Goal: Feedback & Contribution: Leave review/rating

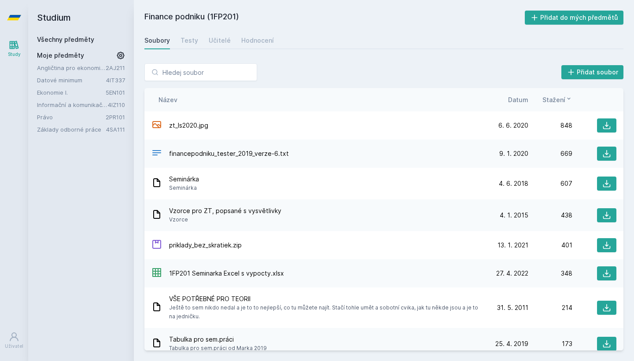
scroll to position [9, 0]
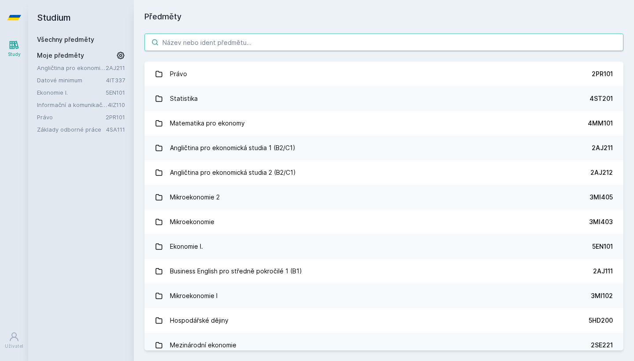
click at [281, 43] on input "search" at bounding box center [383, 42] width 479 height 18
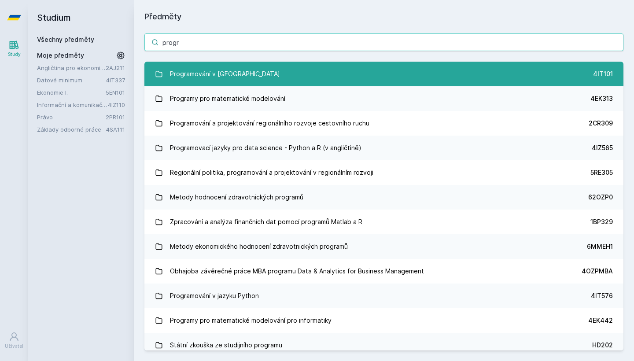
type input "progr"
click at [250, 75] on link "Programování v Javě 4IT101" at bounding box center [383, 74] width 479 height 25
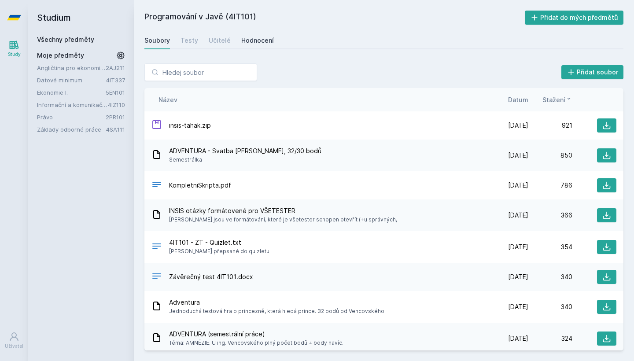
click at [241, 40] on div "Hodnocení" at bounding box center [257, 40] width 33 height 9
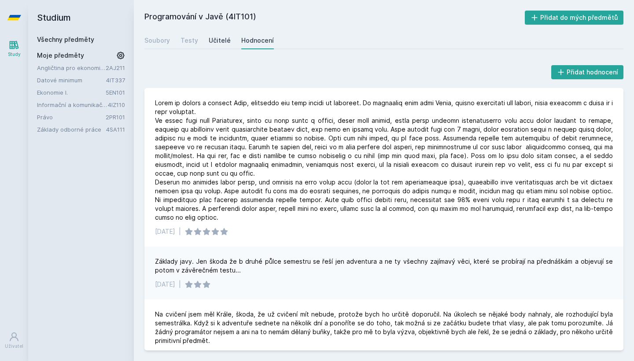
click at [222, 42] on div "Učitelé" at bounding box center [220, 40] width 22 height 9
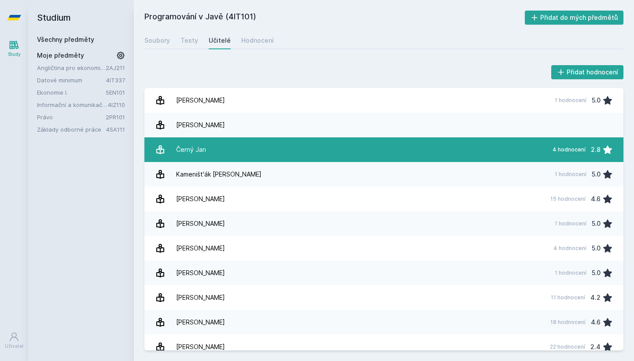
click at [467, 153] on link "Černý Jan 4 hodnocení 2.8" at bounding box center [383, 149] width 479 height 25
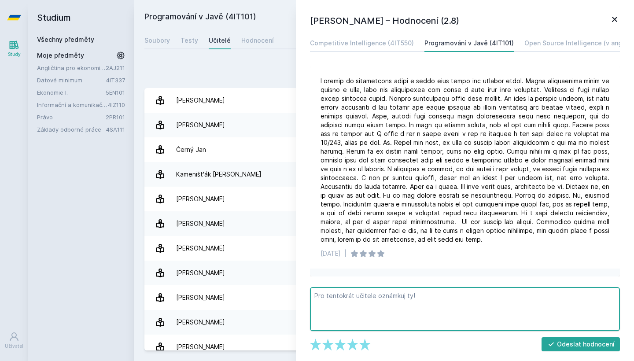
click at [403, 304] on textarea at bounding box center [465, 309] width 310 height 44
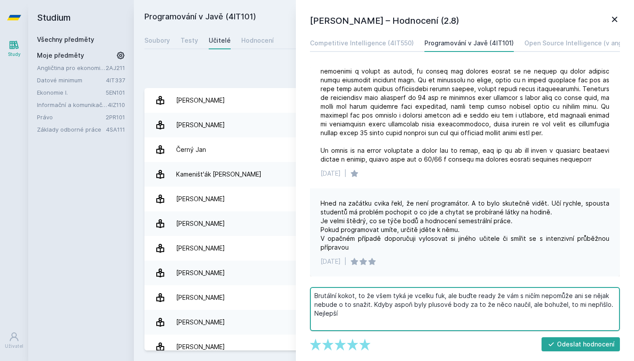
click at [385, 316] on textarea "Brutální kokot, to že všem tyká je vcelku fuk, ale buďte ready že vám s ničím n…" at bounding box center [465, 309] width 310 height 44
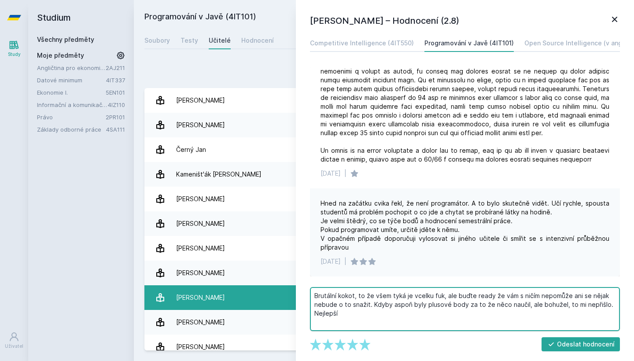
drag, startPoint x: 341, startPoint y: 296, endPoint x: 272, endPoint y: 291, distance: 68.9
click at [272, 291] on div "Přidat hodnocení Jan Černý – Hodnocení (2.8) Competitive Intelligence (4IT550) …" at bounding box center [383, 206] width 479 height 287
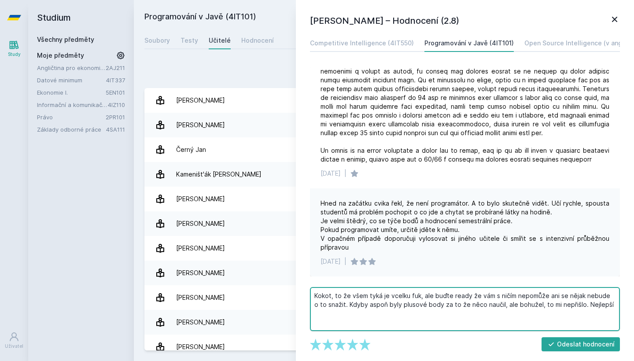
click at [381, 306] on textarea "Kokot, to že všem tyká je vcelku fuk, ale buďte ready že vám s ničím nepomůže a…" at bounding box center [465, 309] width 310 height 44
click at [510, 302] on textarea "Kokot, to že všem tyká je vcelku fuk, ale buďte ready že vám s ničím nepomůže a…" at bounding box center [465, 309] width 310 height 44
click at [607, 306] on textarea "Kokot, to že všem tyká je vcelku fuk, ale buďte ready že vám s ničím nepomůže a…" at bounding box center [465, 309] width 310 height 44
drag, startPoint x: 394, startPoint y: 306, endPoint x: 383, endPoint y: 306, distance: 11.0
click at [383, 306] on textarea "Kokot, to že všem tyká je vcelku fuk, ale buďte ready že vám s ničím nepomůže a…" at bounding box center [465, 309] width 310 height 44
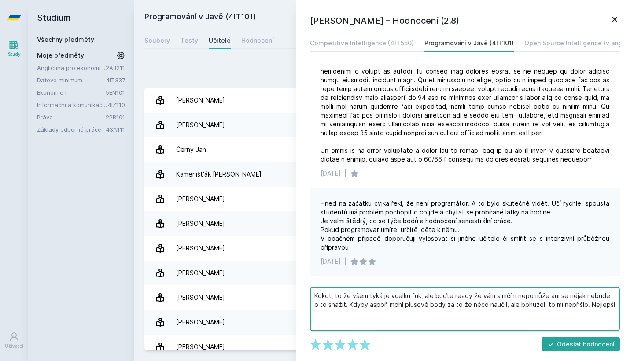
click at [362, 305] on textarea "Kokot, to že všem tyká je vcelku fuk, ale buďte ready že vám s ničím nepomůže a…" at bounding box center [465, 309] width 310 height 44
drag, startPoint x: 460, startPoint y: 305, endPoint x: 406, endPoint y: 308, distance: 53.8
click at [406, 308] on textarea "Kokot, to že všem tyká je vcelku fuk, ale buďte ready že vám s ničím nepomůže a…" at bounding box center [465, 309] width 310 height 44
click at [486, 306] on textarea "Kokot, to že všem tyká je vcelku fuk, ale buďte ready že vám s ničím nepomůže a…" at bounding box center [465, 309] width 310 height 44
click at [575, 302] on textarea "Kokot, to že všem tyká je vcelku fuk, ale buďte ready že vám s ničím nepomůže a…" at bounding box center [465, 309] width 310 height 44
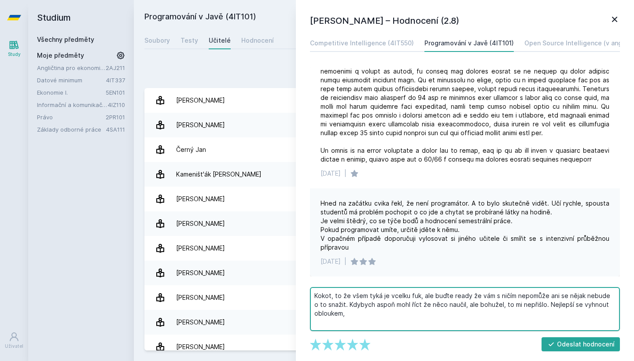
click at [564, 305] on textarea "Kokot, to že všem tyká je vcelku fuk, ale buďte ready že vám s ničím nepomůže a…" at bounding box center [465, 309] width 310 height 44
click at [546, 313] on textarea "Kokot, to že všem tyká je vcelku fuk, ale buďte ready že vám s ničím nepomůže a…" at bounding box center [465, 309] width 310 height 44
type textarea "Kokot, to že všem tyká je vcelku fuk, ale buďte ready že vám s ničím nepomůže a…"
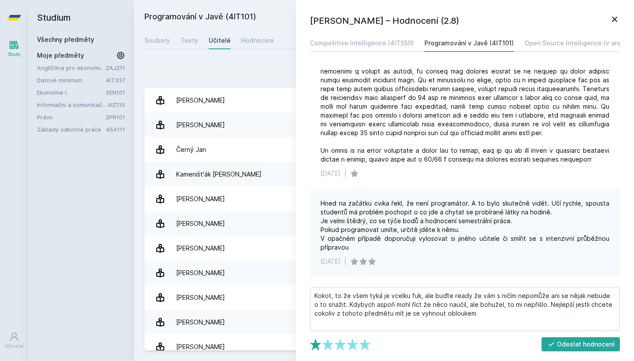
click at [317, 344] on polygon at bounding box center [315, 345] width 11 height 12
click at [567, 345] on button "Odeslat hodnocení" at bounding box center [581, 344] width 79 height 14
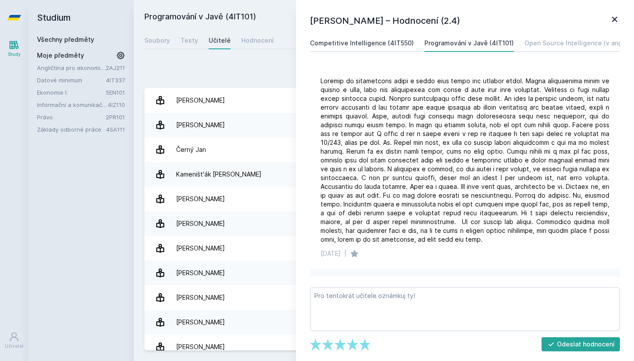
click at [380, 40] on div "Competitive Intelligence (4IT550)" at bounding box center [362, 43] width 104 height 9
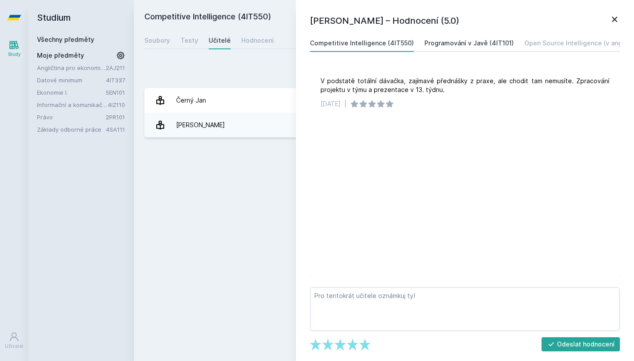
click at [430, 42] on div "Programování v Javě (4IT101)" at bounding box center [468, 43] width 89 height 9
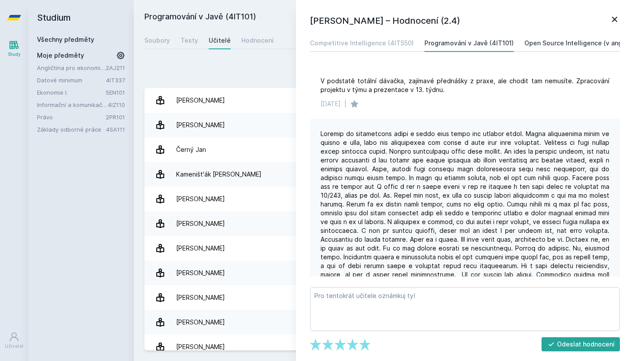
click at [556, 39] on div "Open Source Intelligence (v angličtině) (4IT556)" at bounding box center [597, 43] width 147 height 9
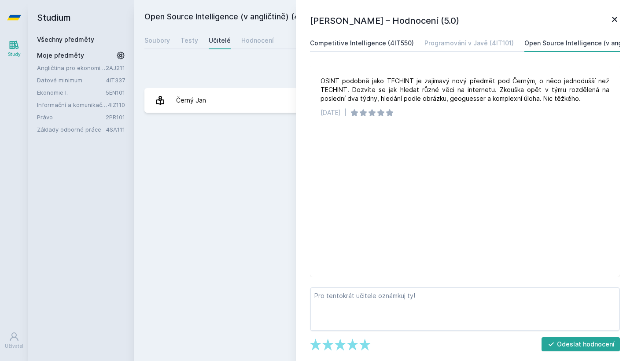
click at [382, 41] on div "Competitive Intelligence (4IT550)" at bounding box center [362, 43] width 104 height 9
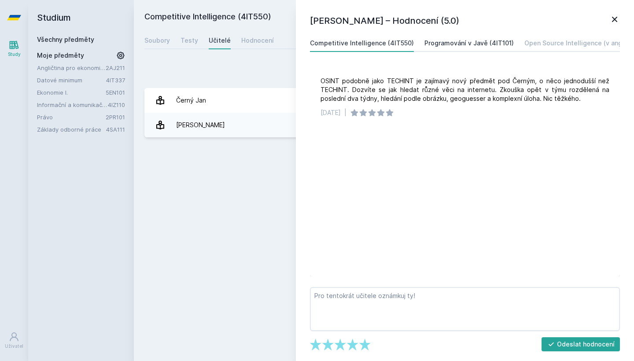
click at [439, 41] on div "Programování v Javě (4IT101)" at bounding box center [468, 43] width 89 height 9
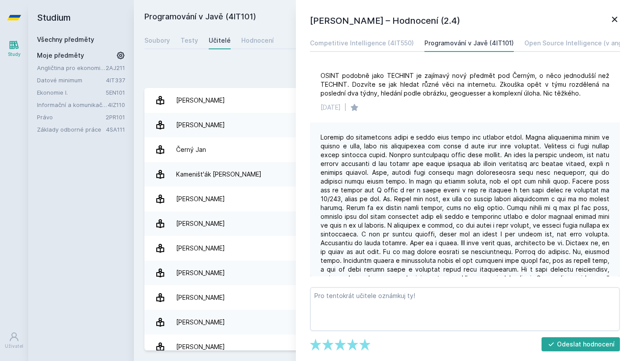
scroll to position [7, 0]
click at [376, 38] on link "Competitive Intelligence (4IT550)" at bounding box center [362, 43] width 104 height 18
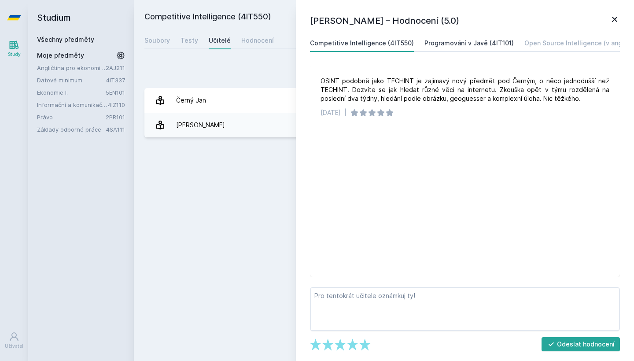
click at [437, 38] on link "Programování v Javě (4IT101)" at bounding box center [468, 43] width 89 height 18
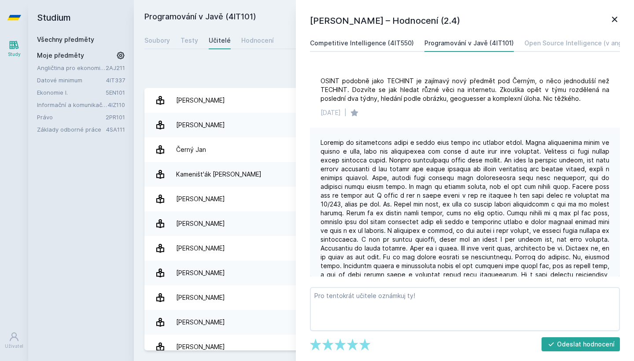
click at [369, 51] on link "Competitive Intelligence (4IT550)" at bounding box center [362, 43] width 104 height 18
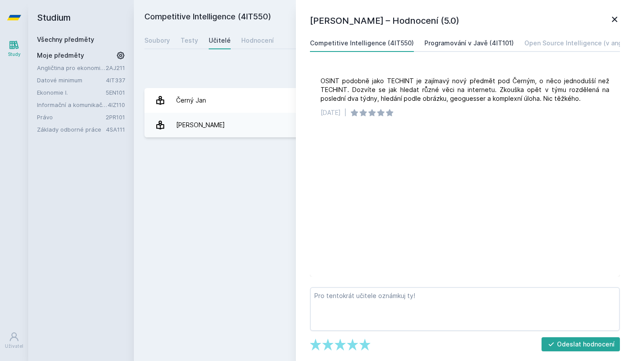
click at [427, 51] on link "Programování v Javě (4IT101)" at bounding box center [468, 43] width 89 height 18
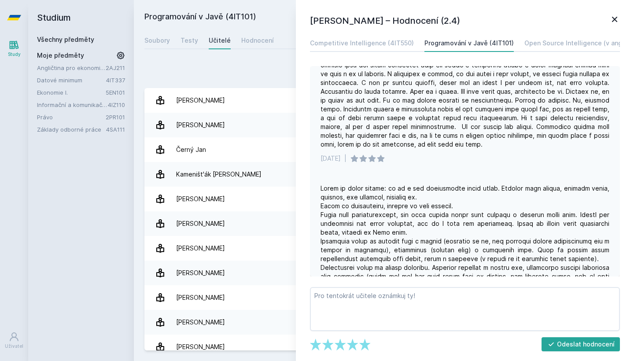
scroll to position [269, 0]
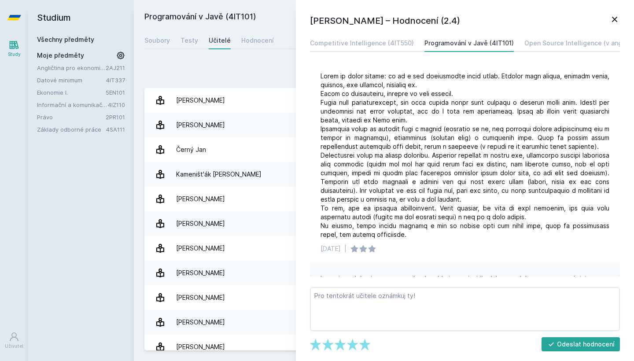
click at [615, 22] on icon at bounding box center [614, 19] width 11 height 11
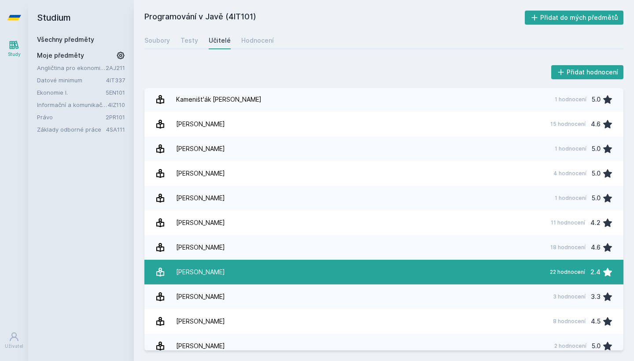
scroll to position [33, 0]
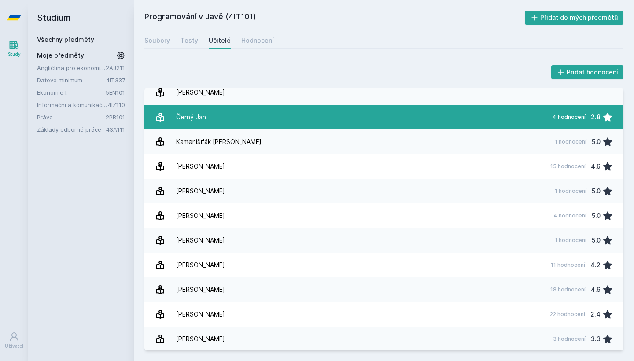
click at [225, 120] on link "Černý Jan 4 hodnocení 2.8" at bounding box center [383, 117] width 479 height 25
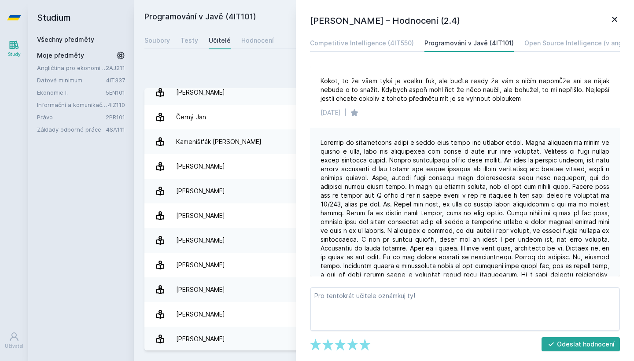
click at [612, 21] on icon at bounding box center [614, 19] width 11 height 11
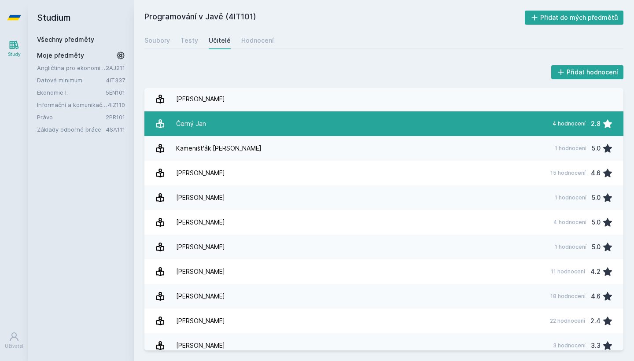
scroll to position [23, 0]
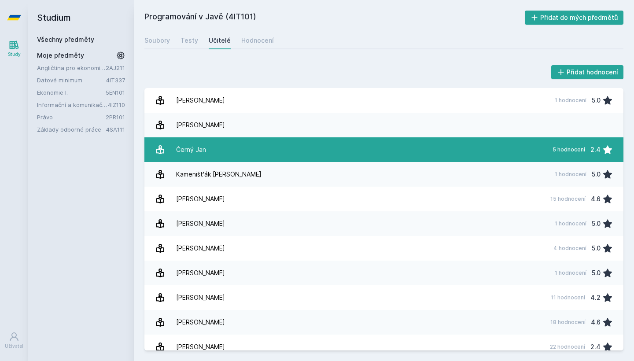
click at [341, 150] on link "Černý [DATE] hodnocení 2.4" at bounding box center [383, 149] width 479 height 25
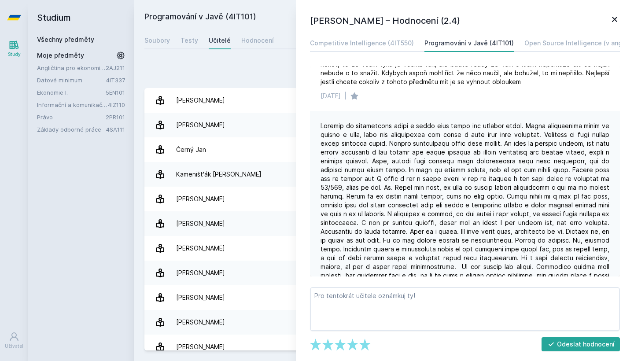
scroll to position [17, 0]
click at [517, 80] on div "Kokot, to že všem tyká je vcelku fuk, ale buďte ready že vám s ničím nepomůže a…" at bounding box center [465, 72] width 289 height 26
click at [512, 77] on div "Kokot, to že všem tyká je vcelku fuk, ale buďte ready že vám s ničím nepomůže a…" at bounding box center [465, 72] width 289 height 26
click at [499, 78] on div "Kokot, to že všem tyká je vcelku fuk, ale buďte ready že vám s ničím nepomůže a…" at bounding box center [465, 72] width 289 height 26
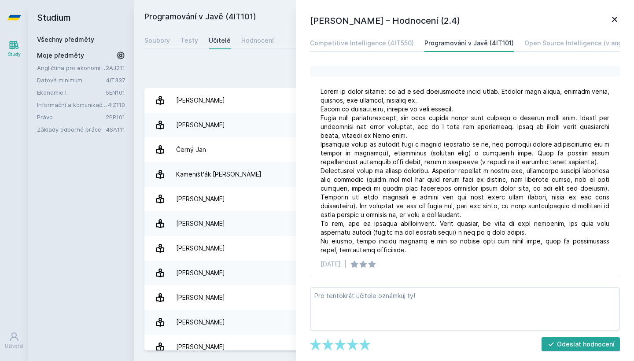
scroll to position [261, 0]
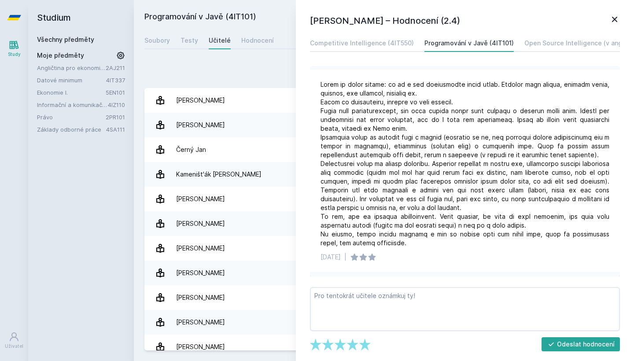
click at [618, 21] on icon at bounding box center [614, 19] width 11 height 11
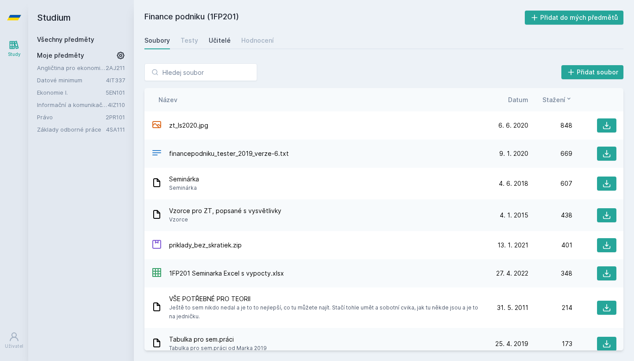
scroll to position [9, 0]
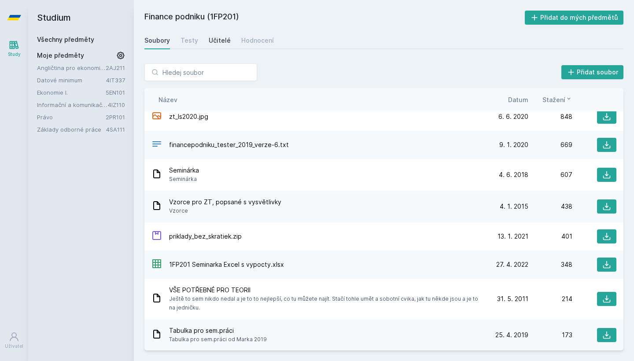
click at [223, 37] on div "Učitelé" at bounding box center [220, 40] width 22 height 9
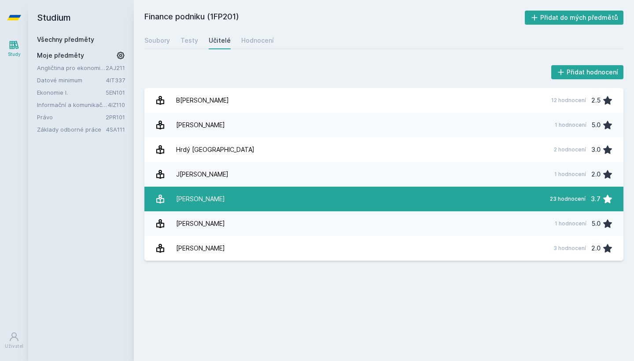
click at [266, 204] on link "Marek Petr 23 hodnocení 3.7" at bounding box center [383, 199] width 479 height 25
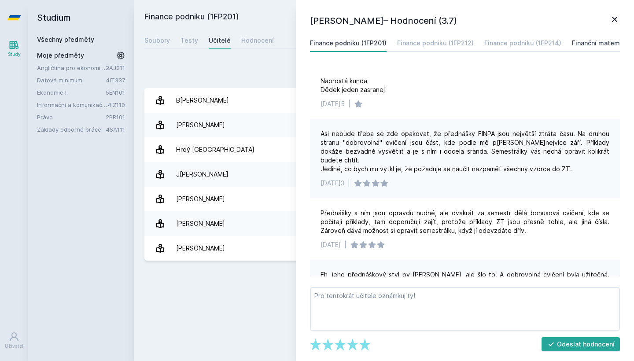
click at [592, 43] on div "Finanční matematika (1BP310)" at bounding box center [617, 43] width 90 height 9
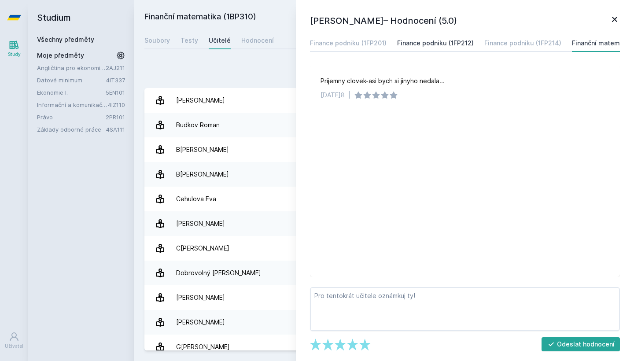
click at [451, 44] on div "Finance podniku (1FP212)" at bounding box center [435, 43] width 77 height 9
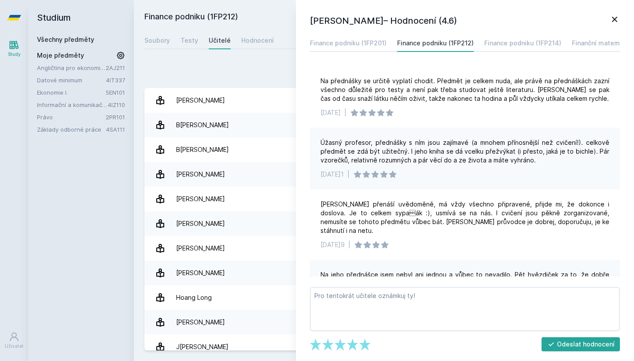
click at [615, 17] on icon at bounding box center [614, 19] width 11 height 11
